Goal: Information Seeking & Learning: Learn about a topic

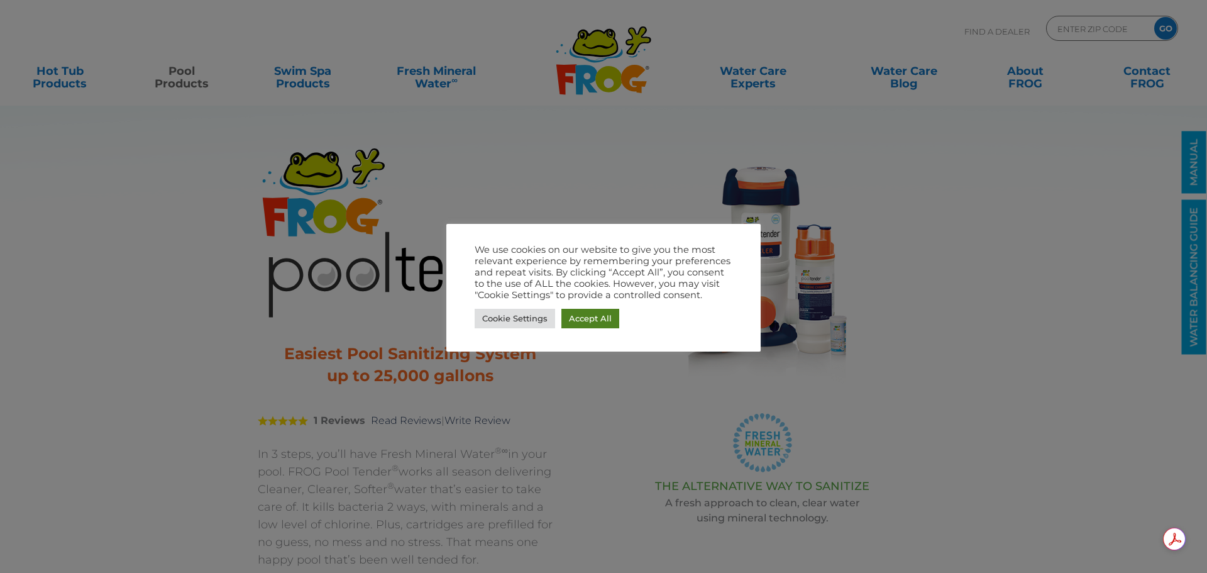
click at [577, 319] on link "Accept All" at bounding box center [590, 318] width 58 height 19
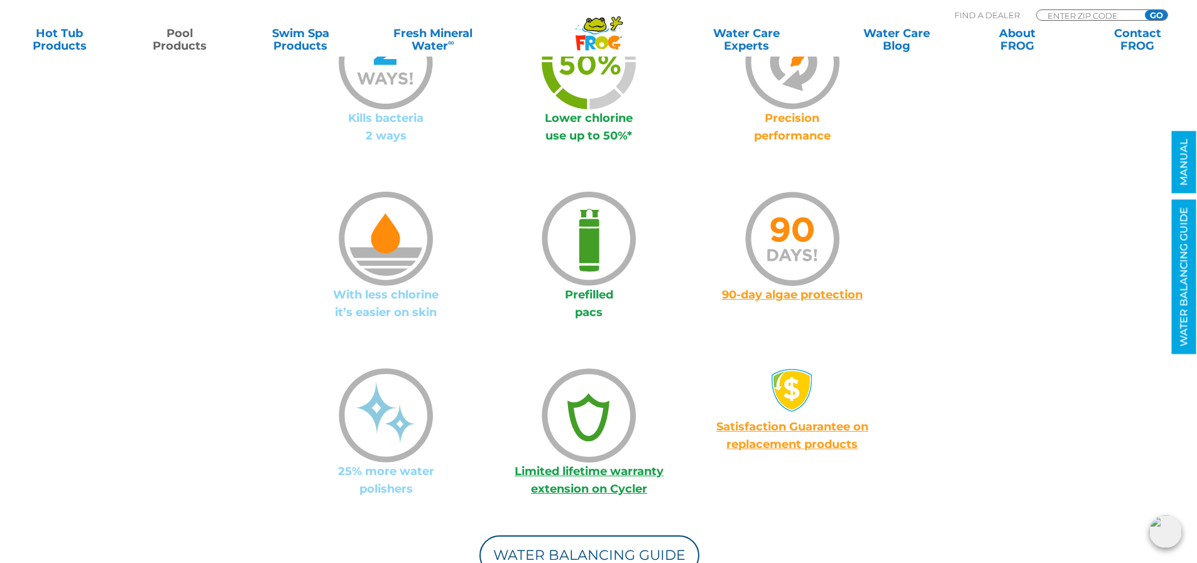
scroll to position [1005, 0]
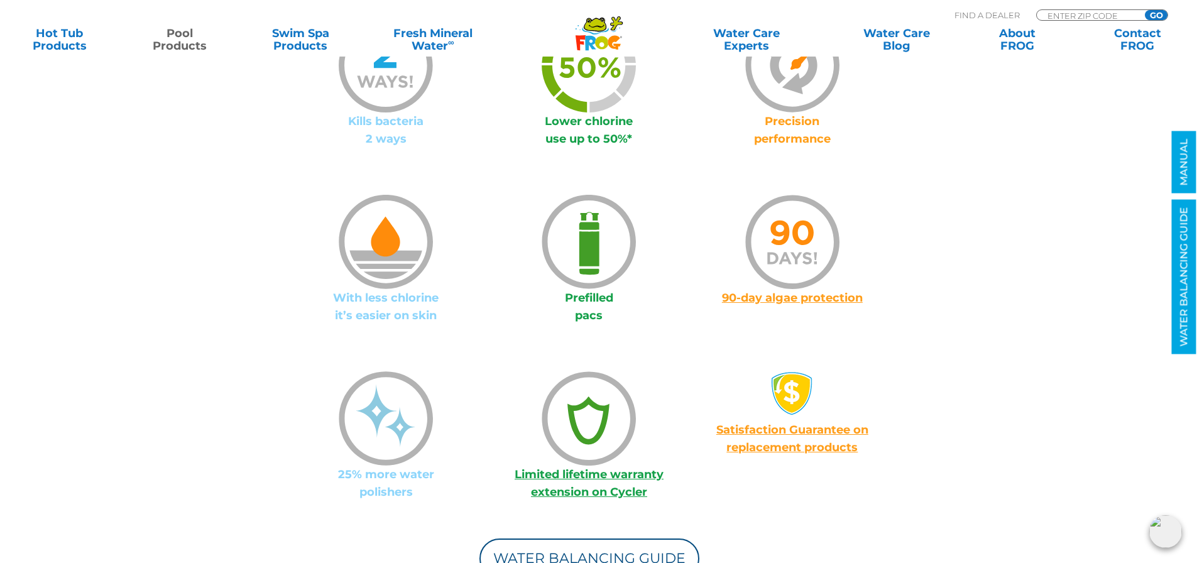
click at [585, 246] on img at bounding box center [589, 242] width 94 height 94
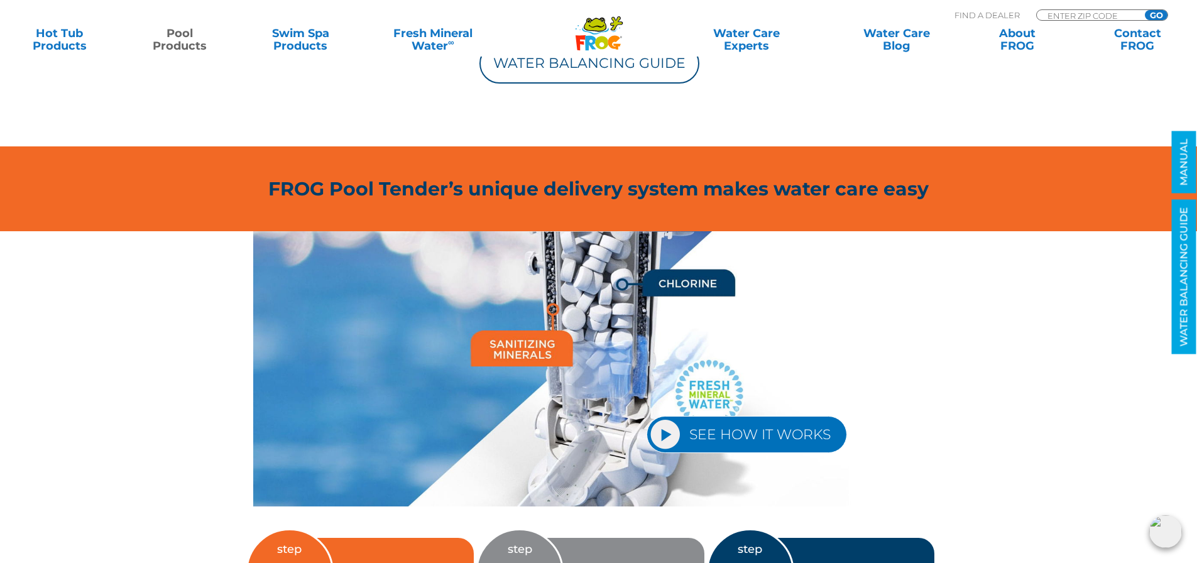
scroll to position [1571, 0]
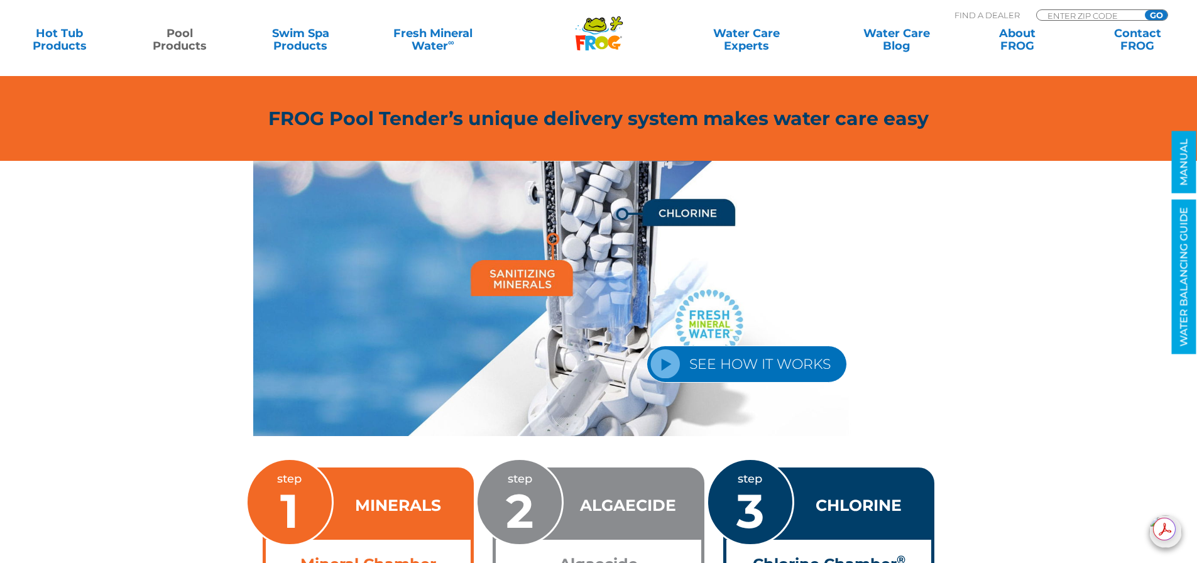
click at [664, 360] on link "SEE HOW IT WORKS" at bounding box center [747, 364] width 200 height 37
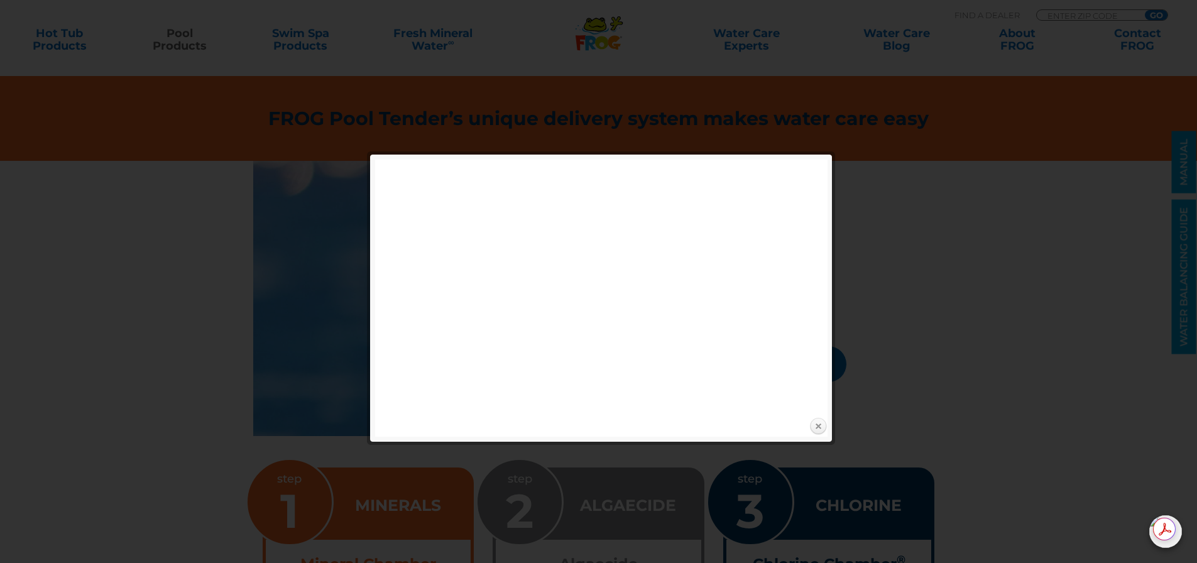
click at [813, 423] on link "Close" at bounding box center [818, 426] width 19 height 19
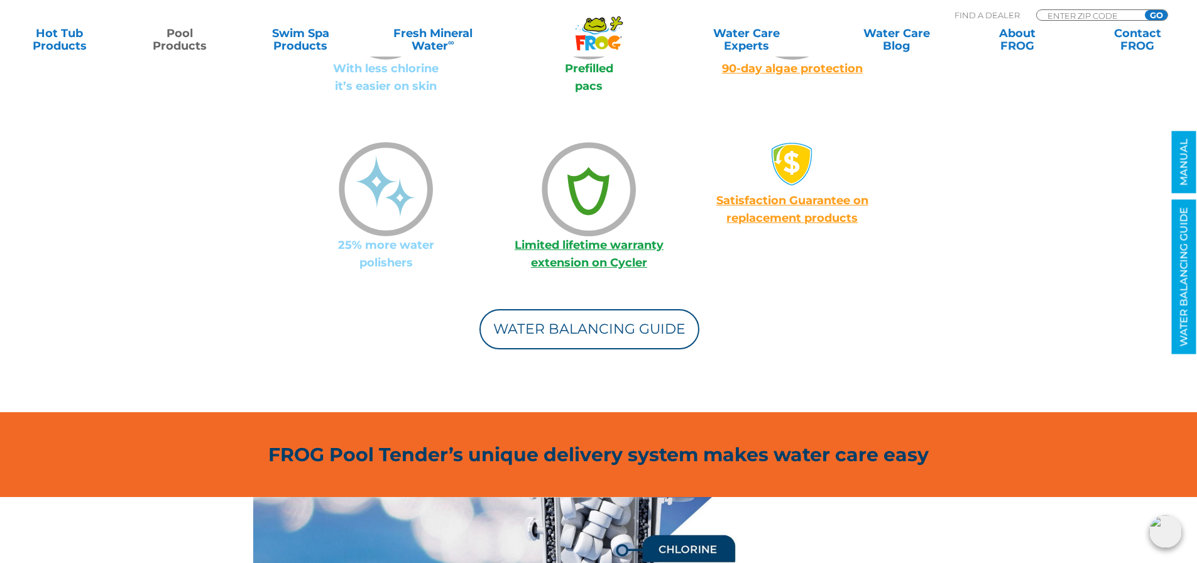
scroll to position [1257, 0]
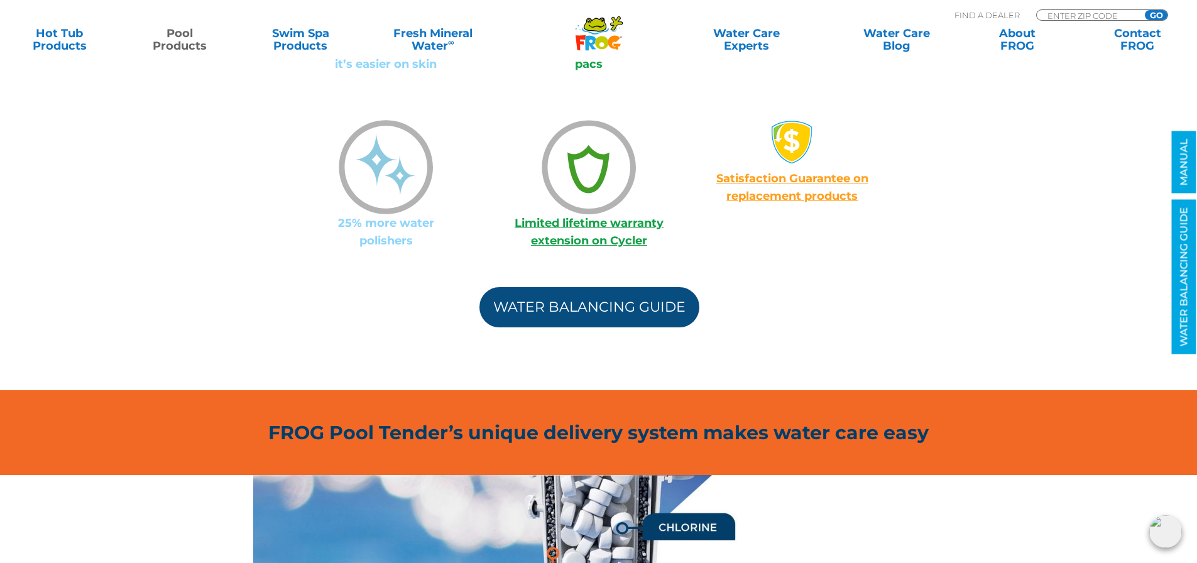
click at [608, 304] on link "Water Balancing Guide" at bounding box center [589, 307] width 220 height 40
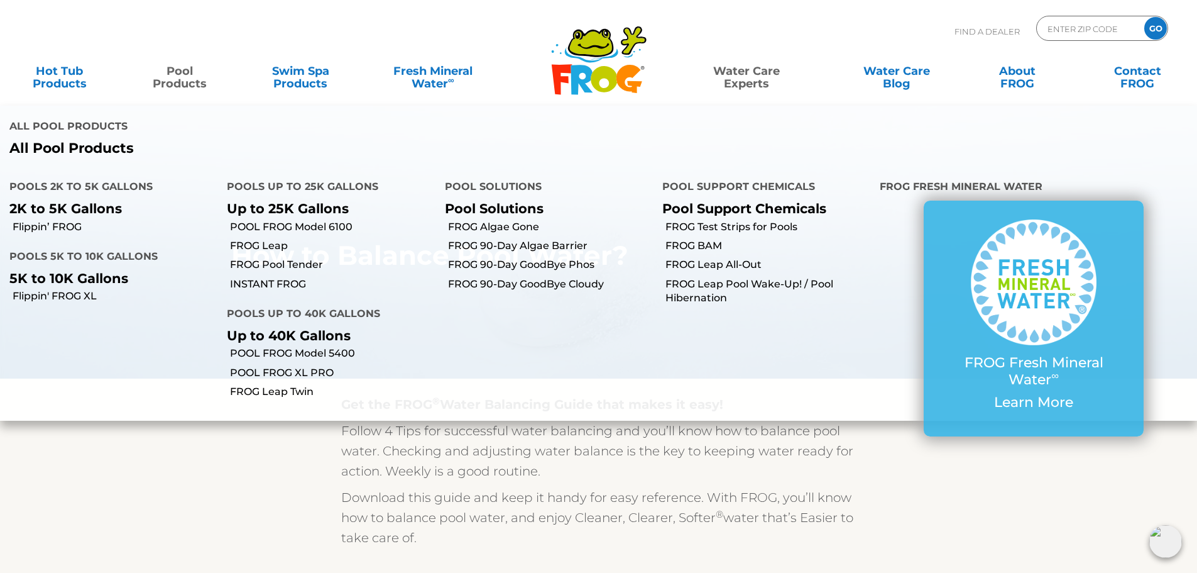
click at [177, 70] on link "Pool Products" at bounding box center [180, 70] width 94 height 25
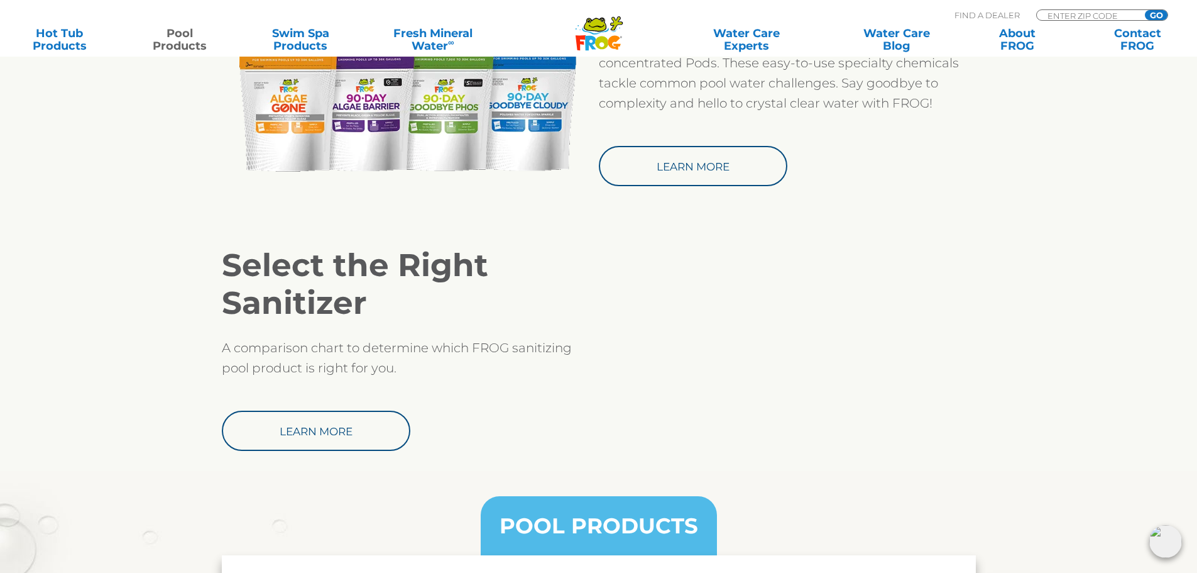
scroll to position [1257, 0]
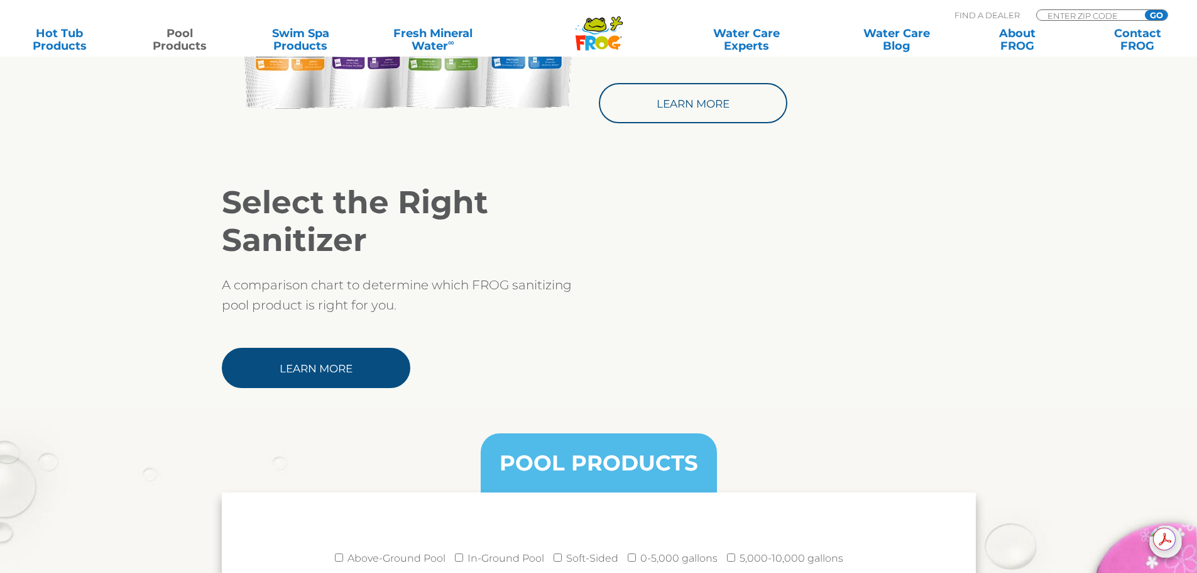
click at [305, 366] on link "Learn More" at bounding box center [316, 368] width 189 height 40
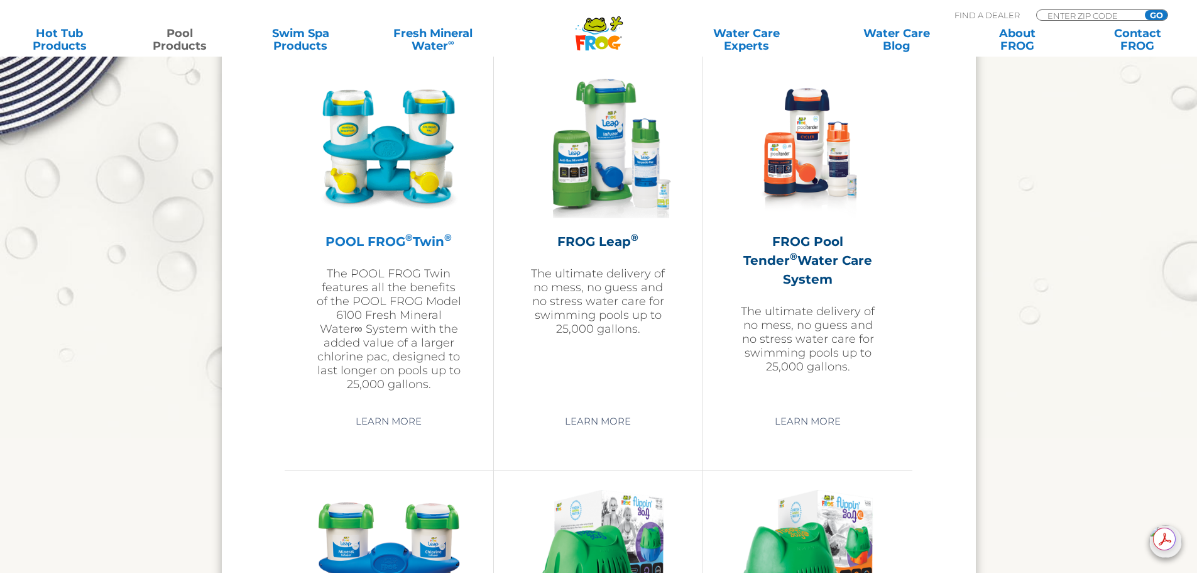
scroll to position [2262, 0]
click at [818, 415] on link "Learn More" at bounding box center [807, 420] width 95 height 23
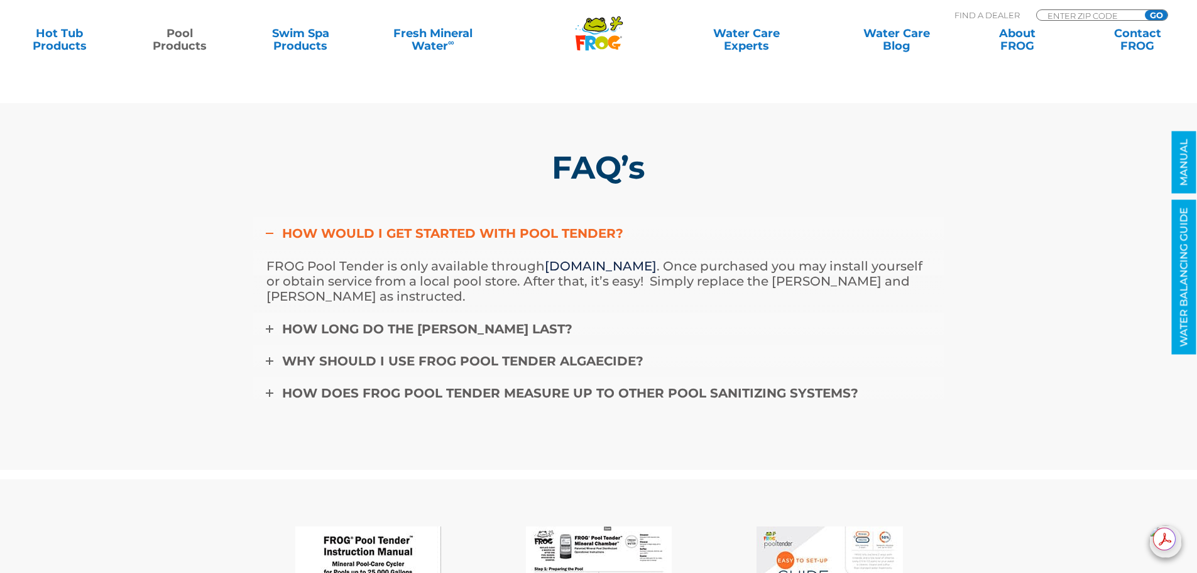
scroll to position [4022, 0]
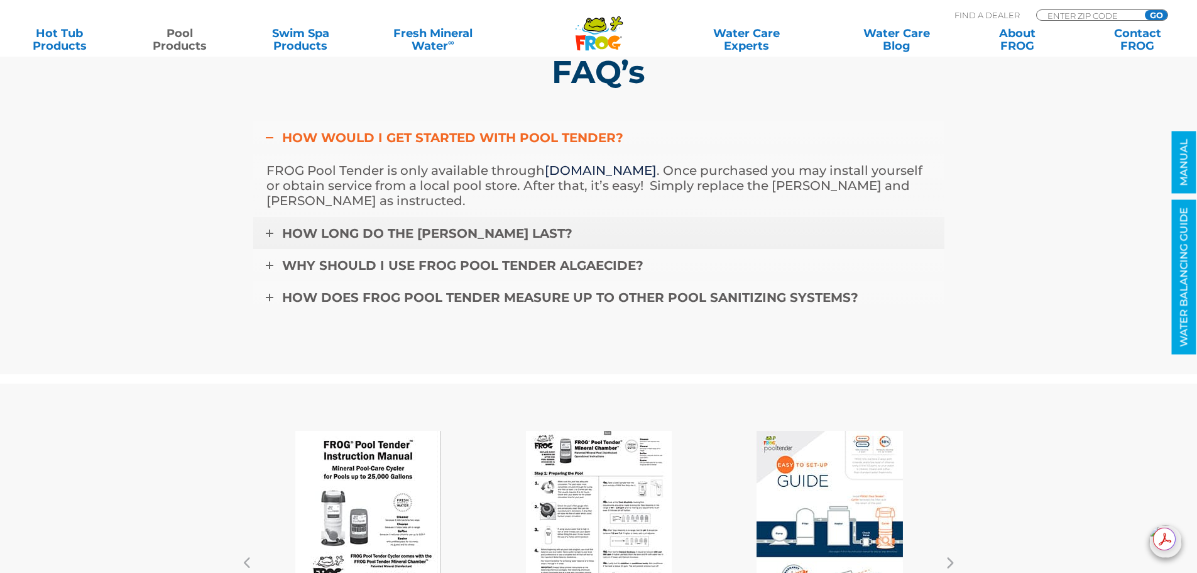
click at [345, 231] on span "How long do the [PERSON_NAME] last?" at bounding box center [427, 233] width 290 height 15
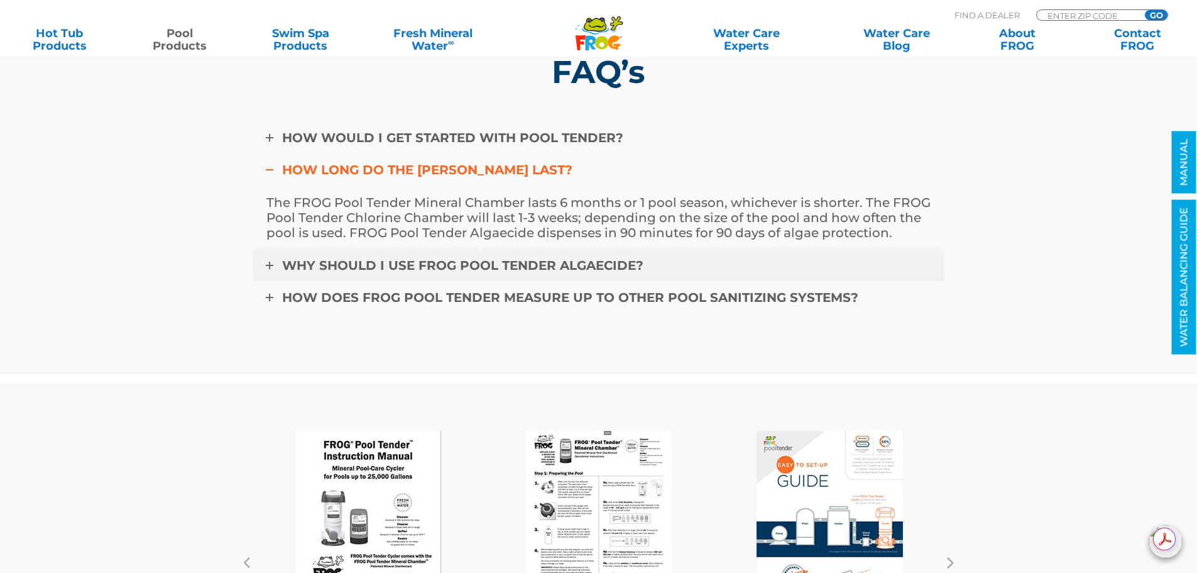
click at [402, 260] on span "Why should I use FROG Pool Tender Algaecide?" at bounding box center [462, 265] width 361 height 15
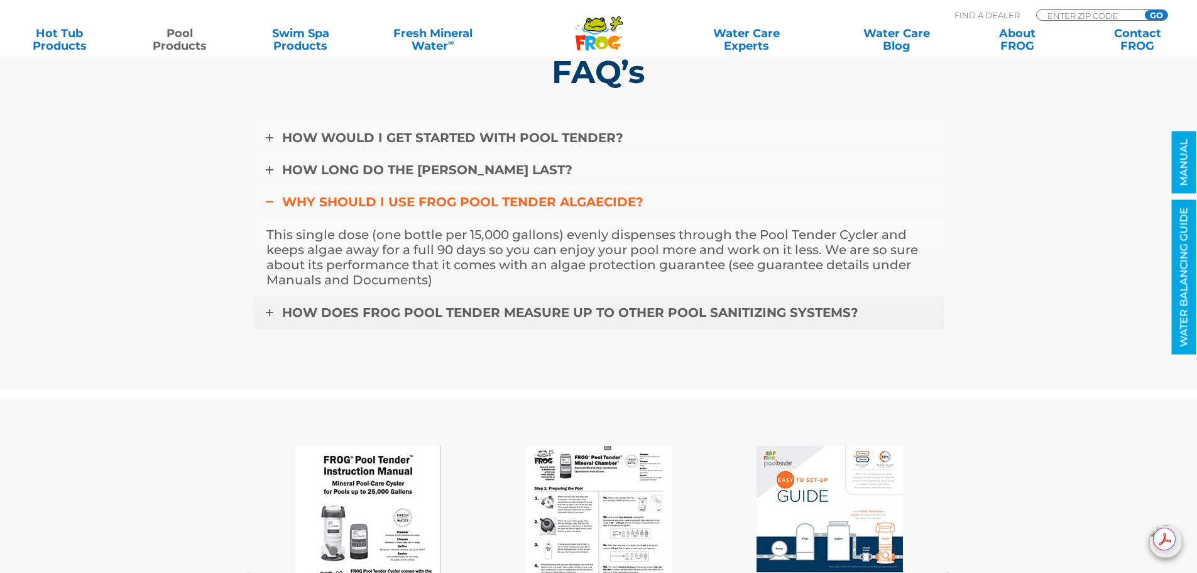
click at [463, 307] on span "How does FROG Pool Tender measure up to other pool sanitizing systems?" at bounding box center [570, 312] width 576 height 15
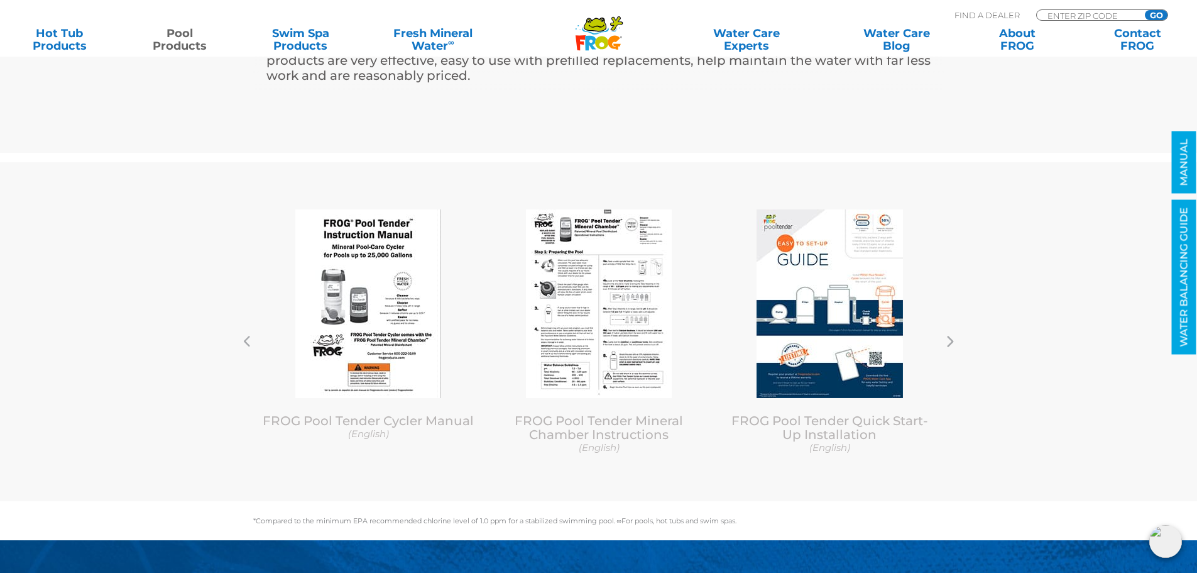
scroll to position [4273, 0]
